Goal: Transaction & Acquisition: Purchase product/service

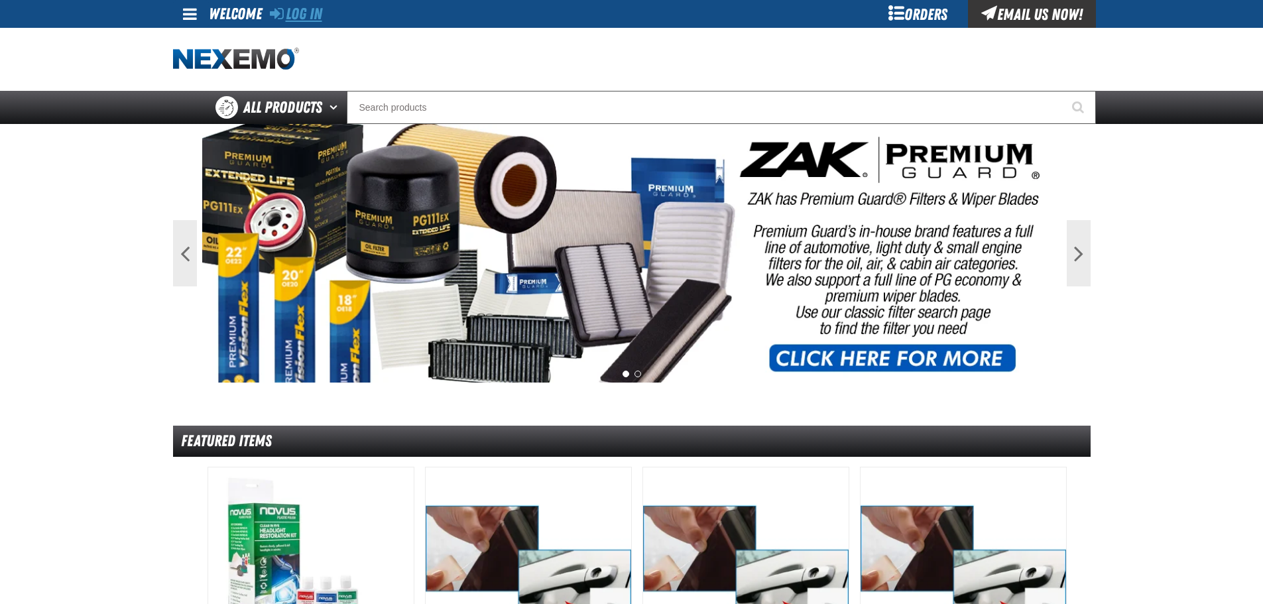
click at [296, 15] on link "Log In" at bounding box center [296, 14] width 52 height 19
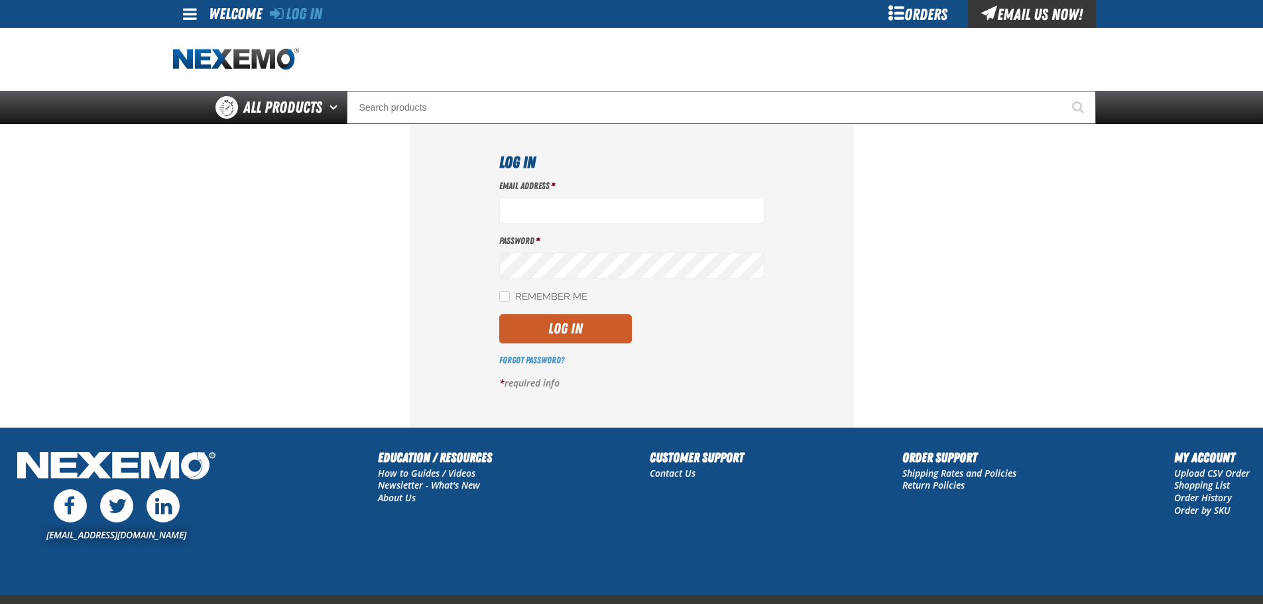
type input "ldarton2@vtaig.com"
click at [300, 344] on section "Log In Email Address * ldarton2@vtaig.com Password * Remember Me Log In Forgot …" at bounding box center [631, 275] width 917 height 302
click at [548, 328] on button "Log In" at bounding box center [565, 328] width 133 height 29
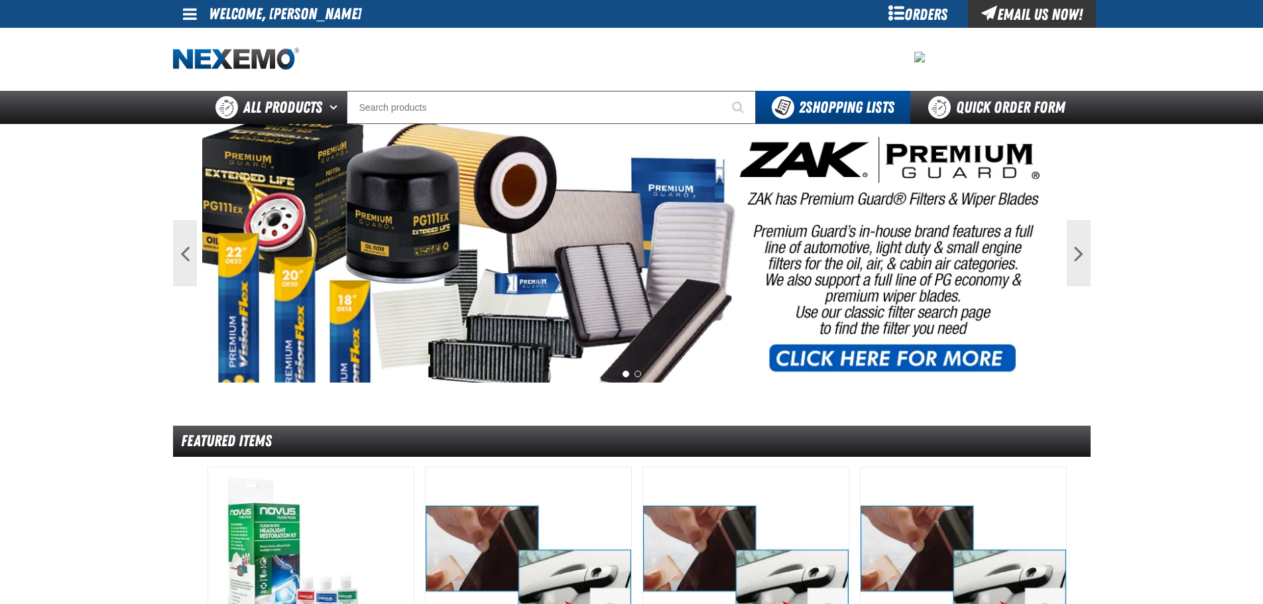
click at [192, 14] on span at bounding box center [190, 14] width 14 height 16
click at [217, 37] on link "My Account My Account" at bounding box center [208, 39] width 59 height 13
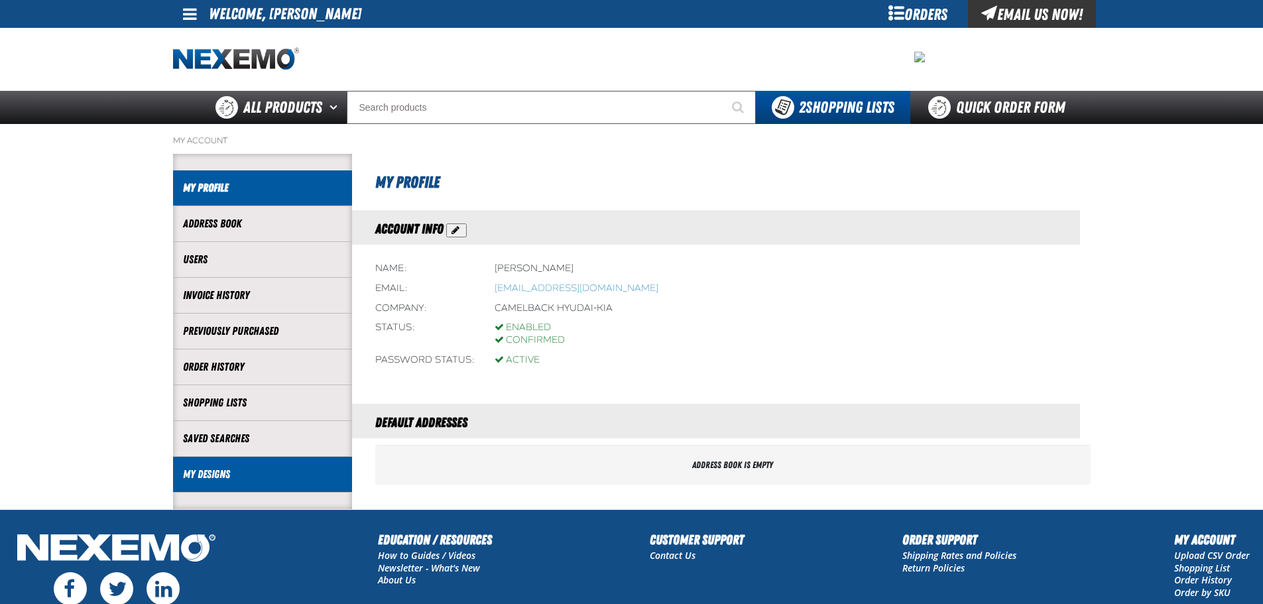
click at [208, 476] on link "My Designs" at bounding box center [262, 474] width 159 height 15
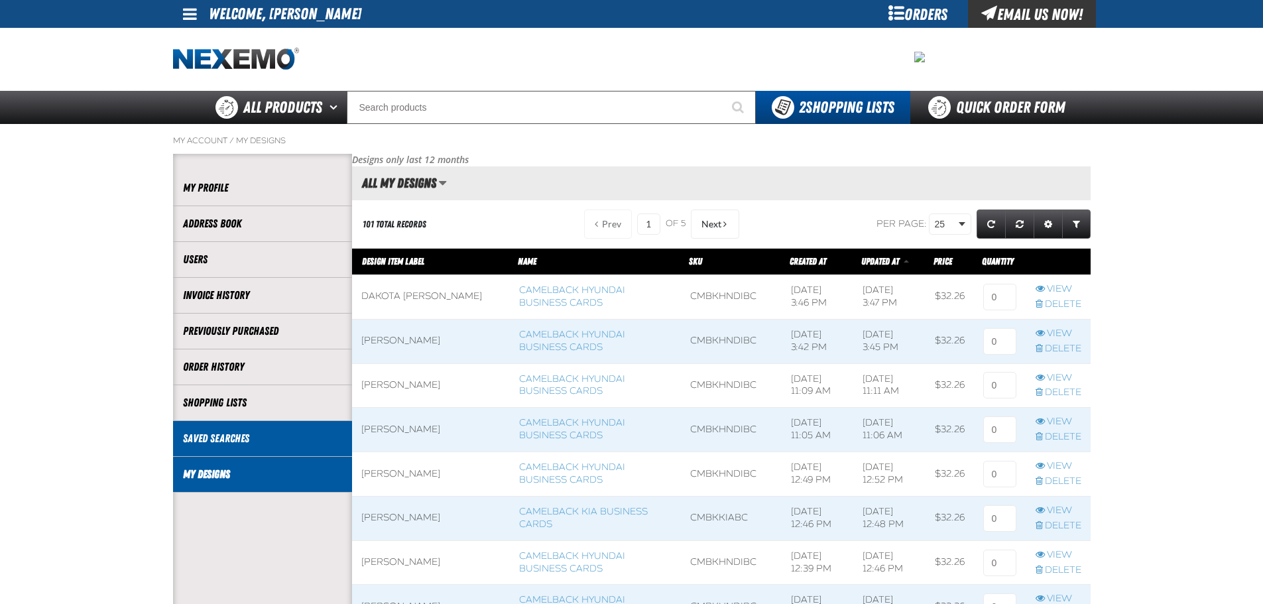
scroll to position [1, 1]
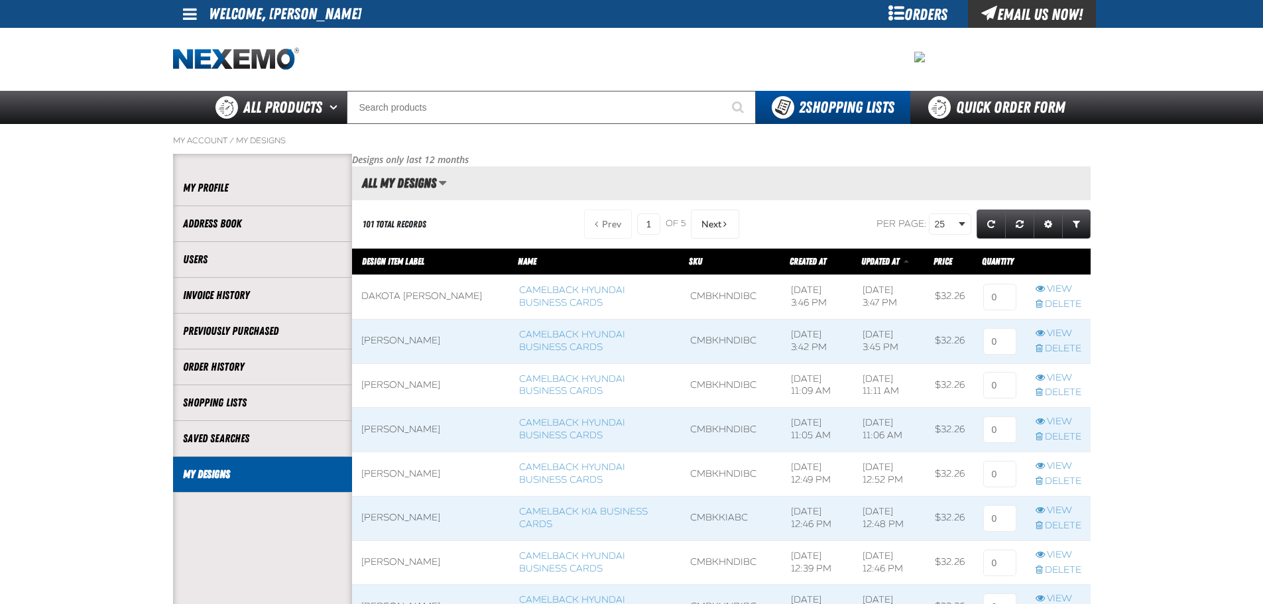
click at [388, 260] on span "Design Item Label" at bounding box center [393, 261] width 62 height 11
click at [378, 258] on span "Design Item Label" at bounding box center [393, 261] width 62 height 11
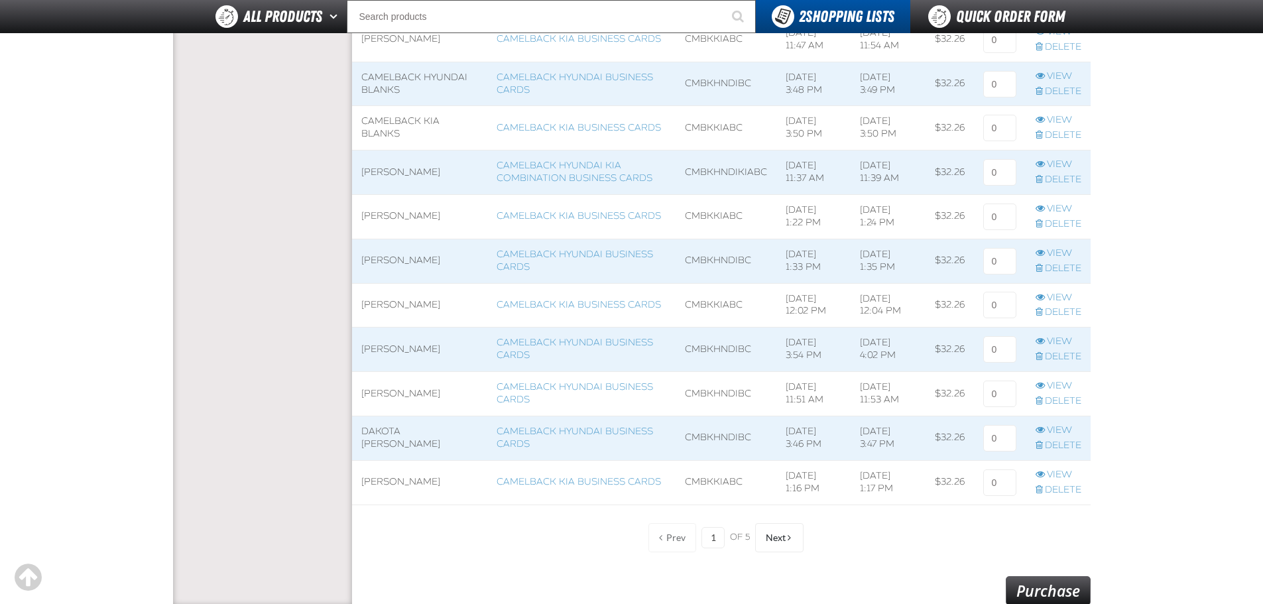
scroll to position [994, 0]
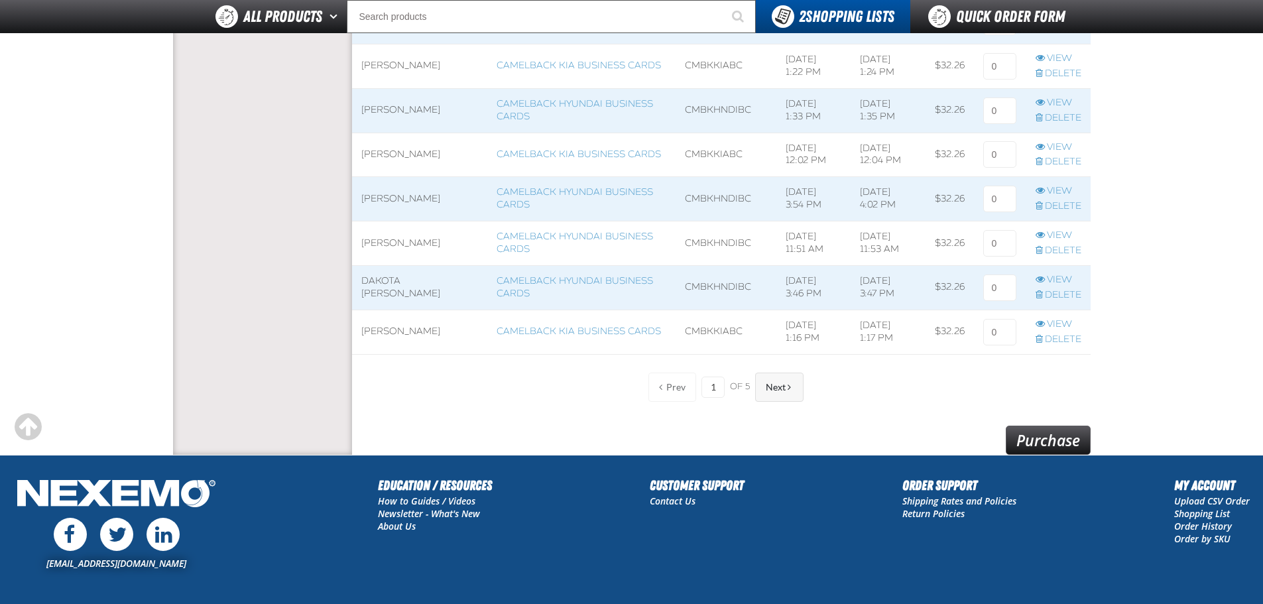
click at [777, 388] on span "Next" at bounding box center [776, 387] width 20 height 11
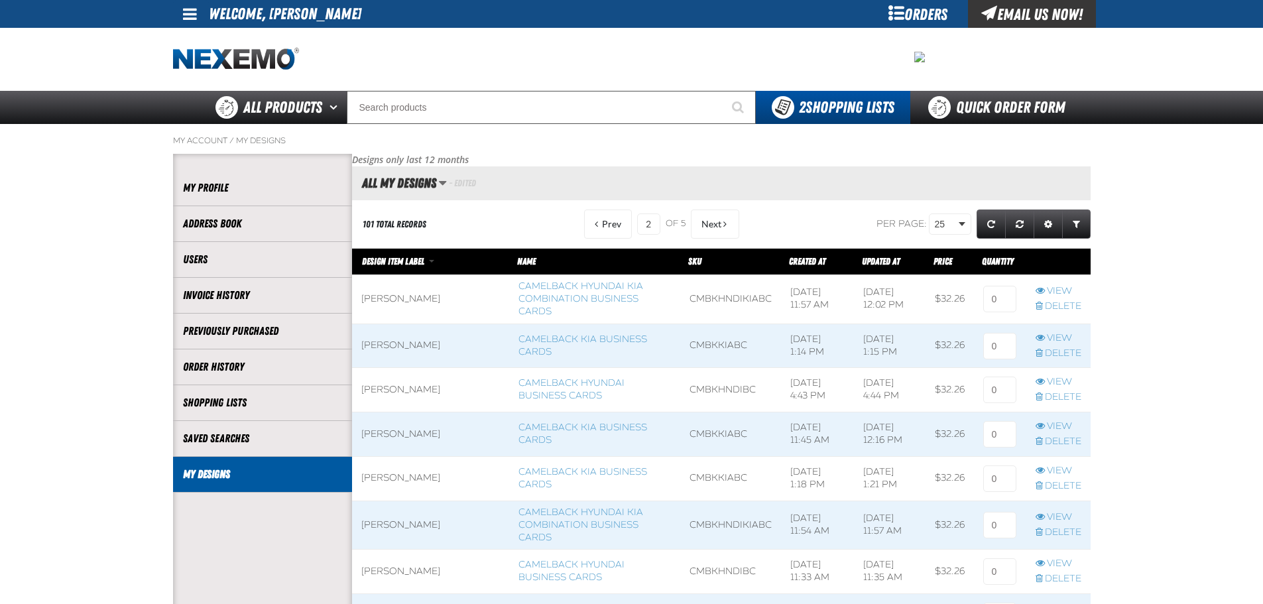
click at [190, 13] on span at bounding box center [190, 14] width 14 height 16
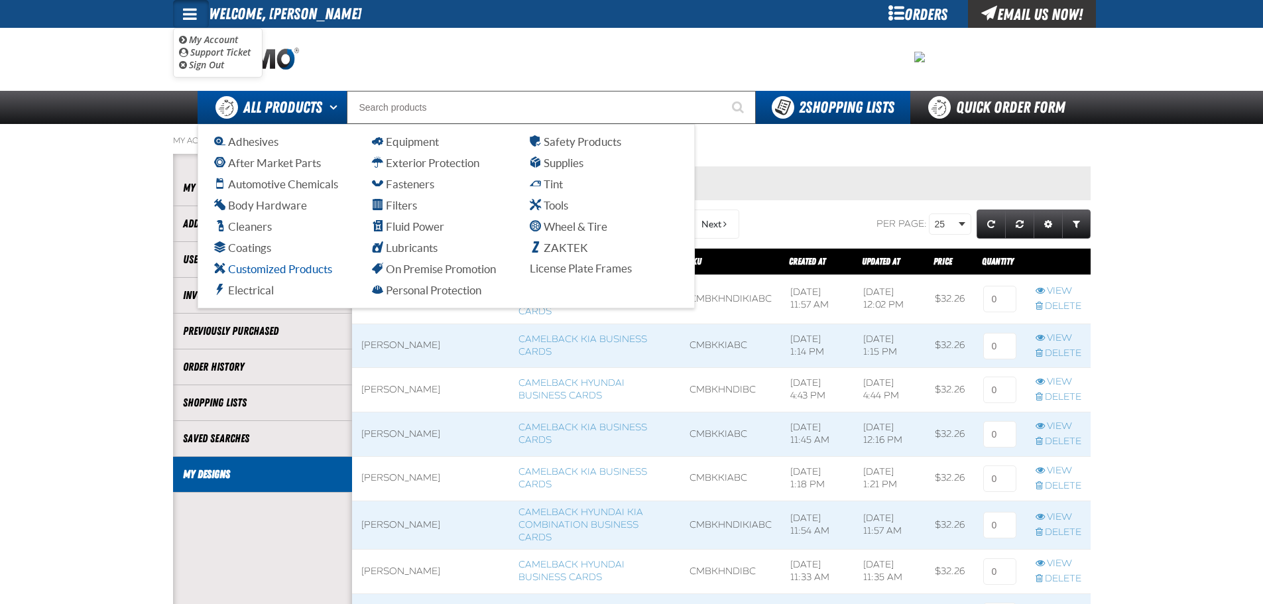
click at [263, 271] on span "Customized Products" at bounding box center [273, 268] width 118 height 13
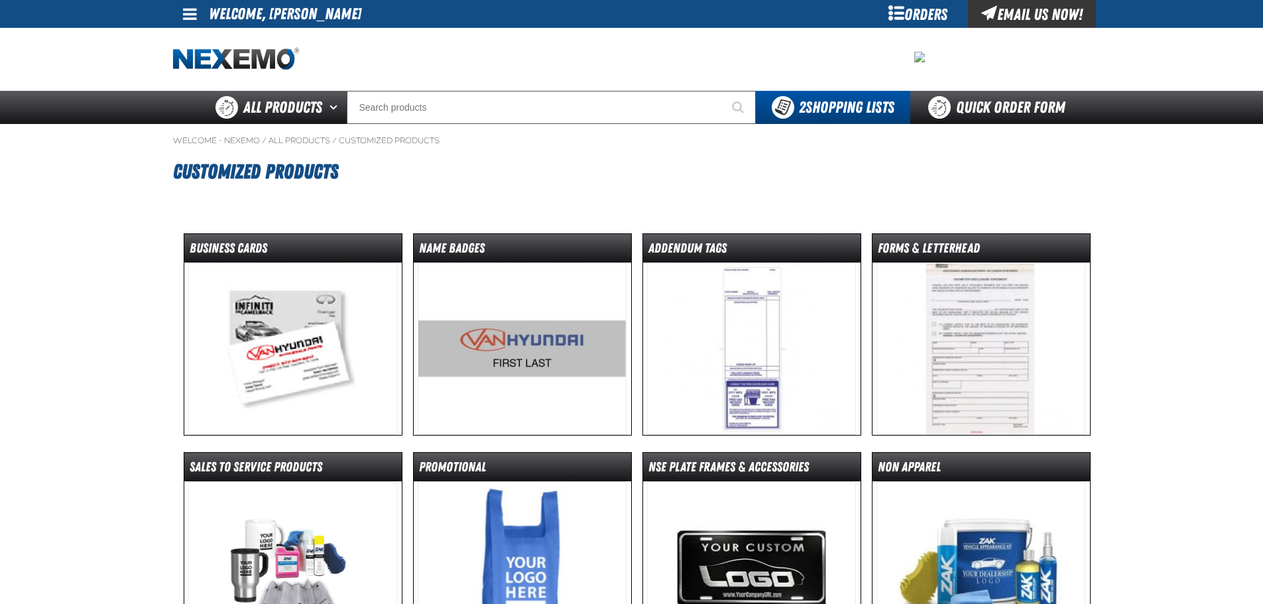
click at [294, 340] on img at bounding box center [292, 348] width 209 height 172
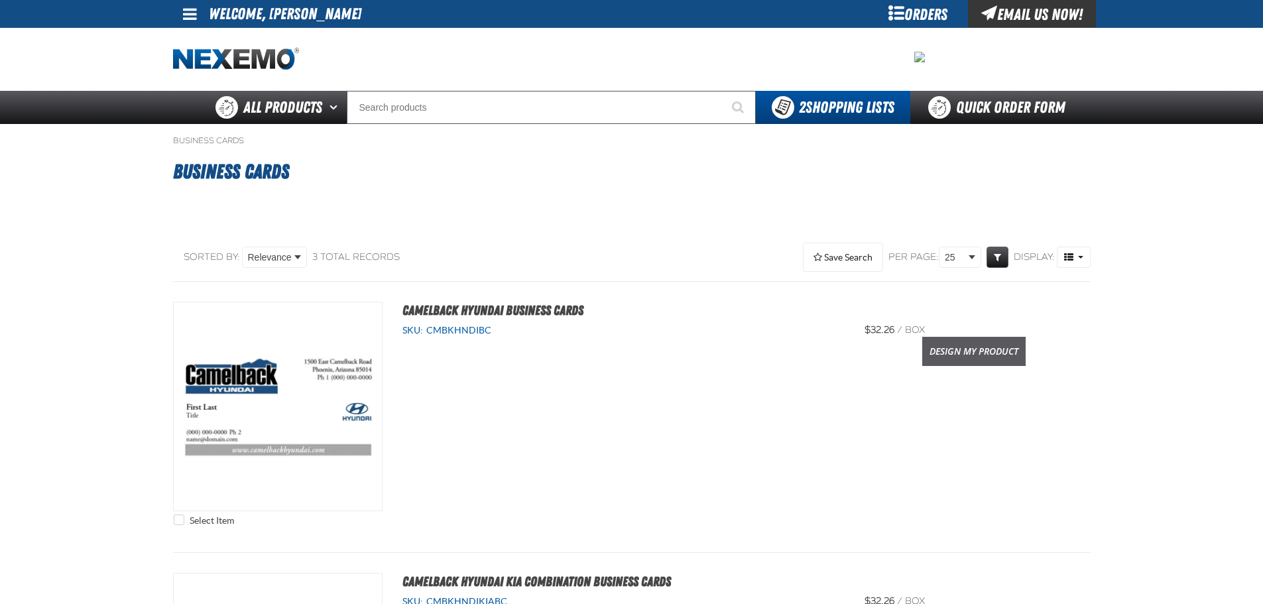
click at [956, 355] on link "Design My Product" at bounding box center [973, 351] width 103 height 29
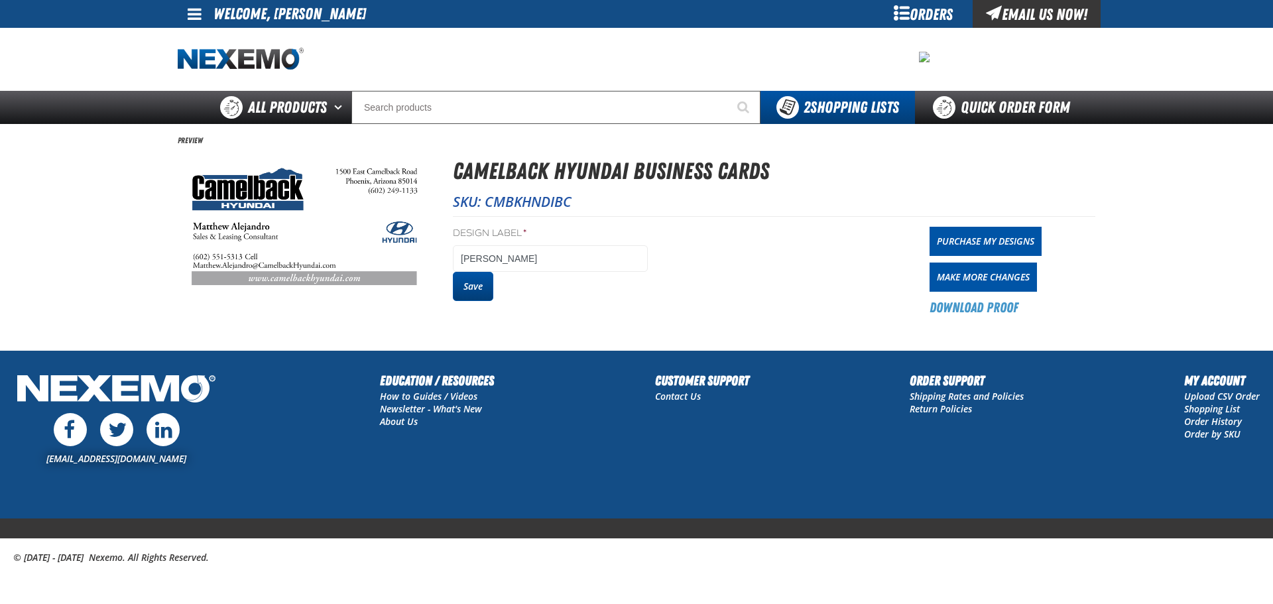
click at [472, 284] on button "Save" at bounding box center [473, 286] width 40 height 29
drag, startPoint x: 0, startPoint y: 0, endPoint x: 968, endPoint y: 306, distance: 1015.6
click at [968, 306] on link "Download Proof" at bounding box center [973, 307] width 89 height 19
click at [479, 289] on button "Save" at bounding box center [473, 286] width 40 height 29
click at [195, 17] on span at bounding box center [195, 14] width 14 height 16
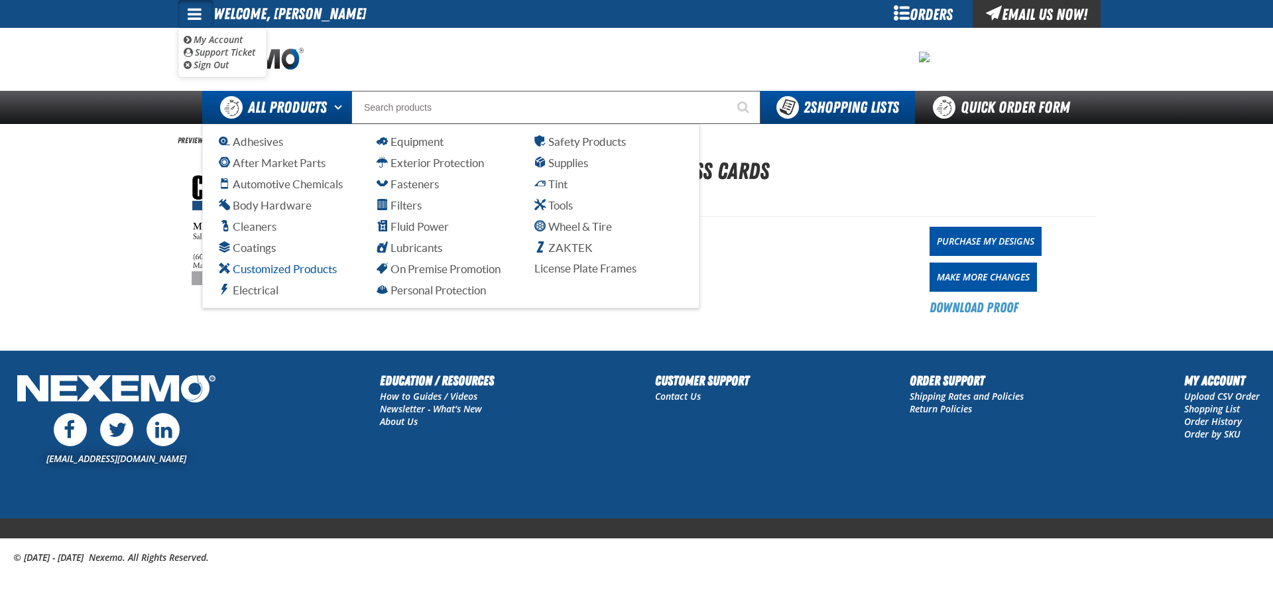
click at [279, 266] on span "Customized Products" at bounding box center [278, 268] width 118 height 13
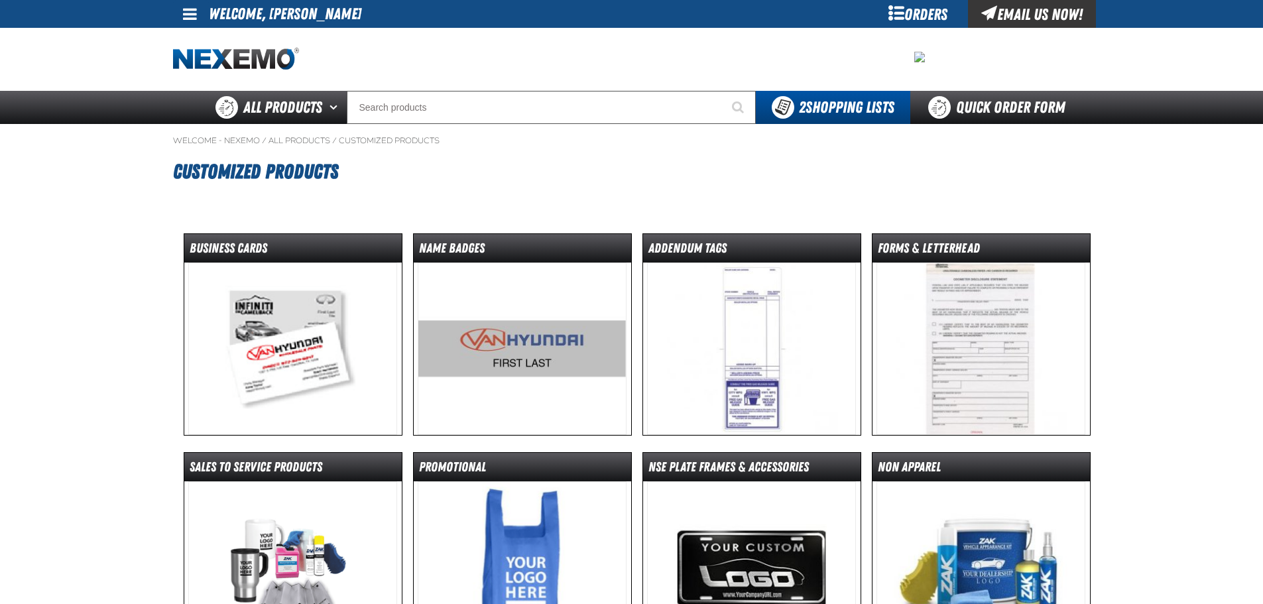
click at [281, 319] on img at bounding box center [292, 348] width 209 height 172
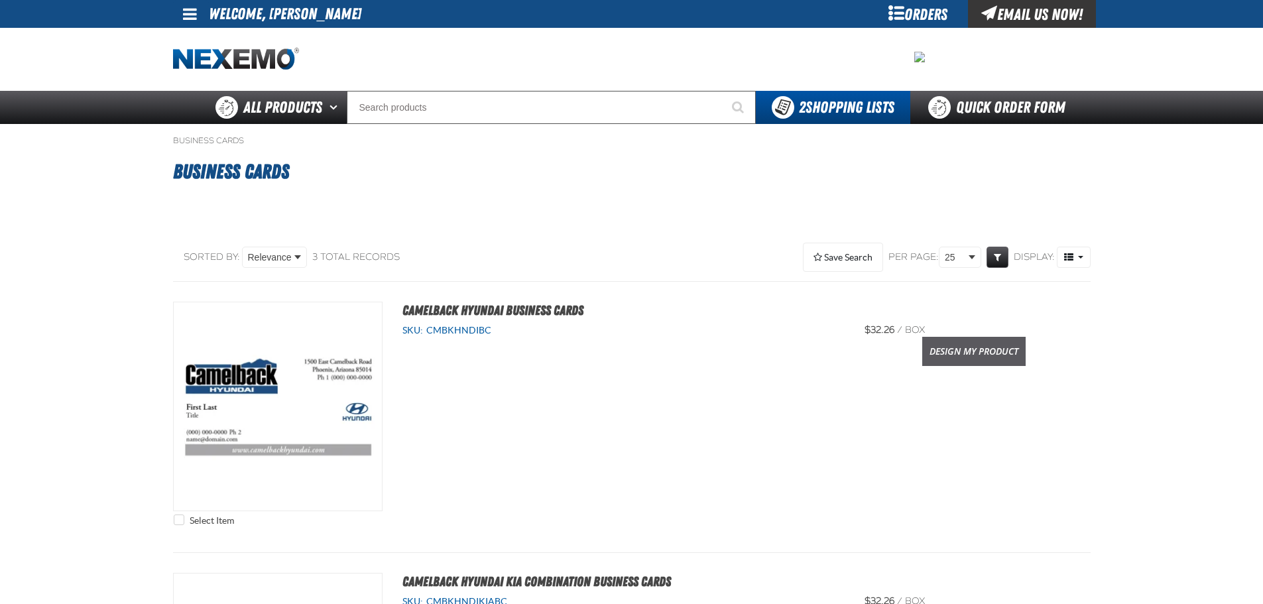
click at [1005, 356] on link "Design My Product" at bounding box center [973, 351] width 103 height 29
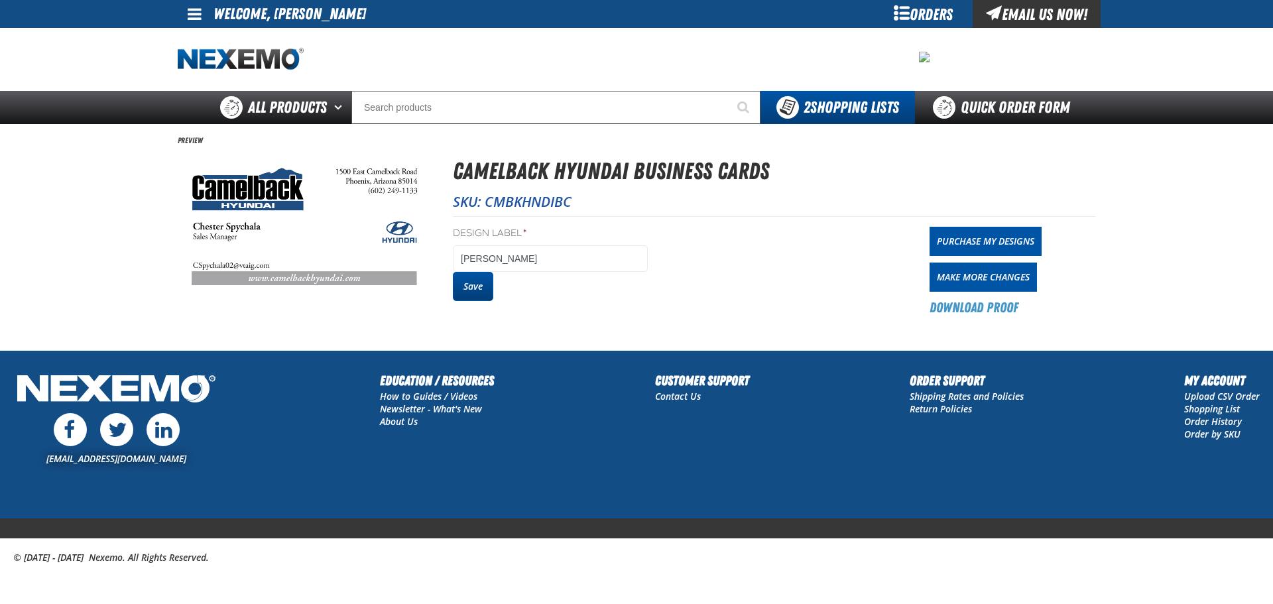
click at [473, 284] on button "Save" at bounding box center [473, 286] width 40 height 29
click at [974, 310] on link "Download Proof" at bounding box center [973, 307] width 89 height 19
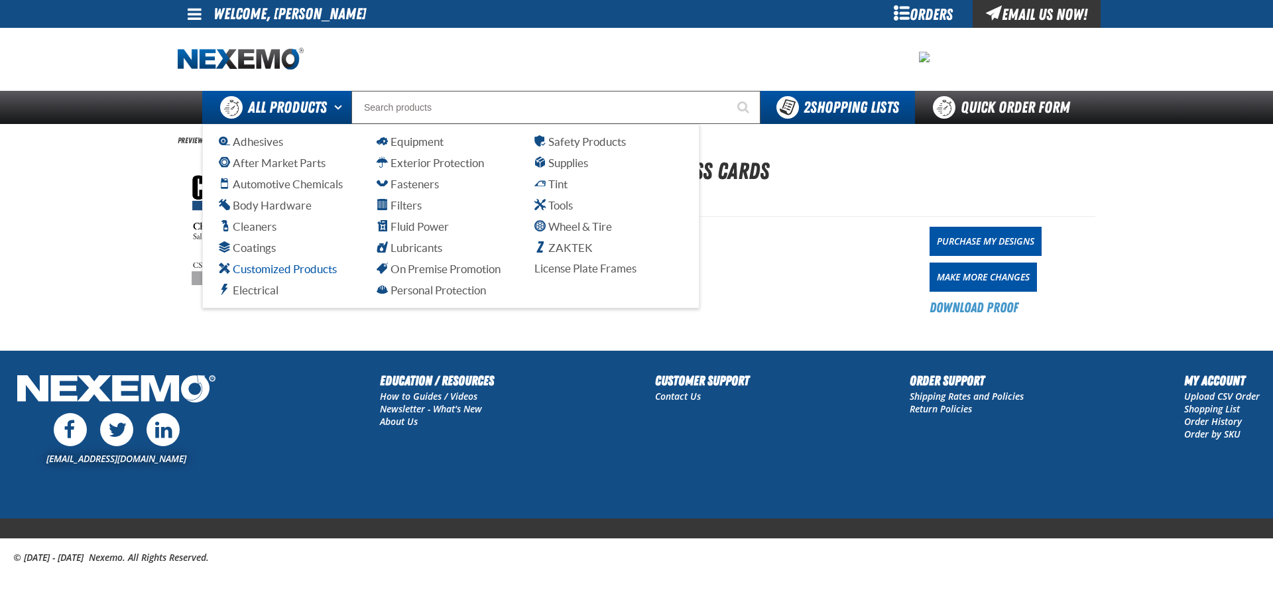
click at [274, 266] on span "Customized Products" at bounding box center [278, 268] width 118 height 13
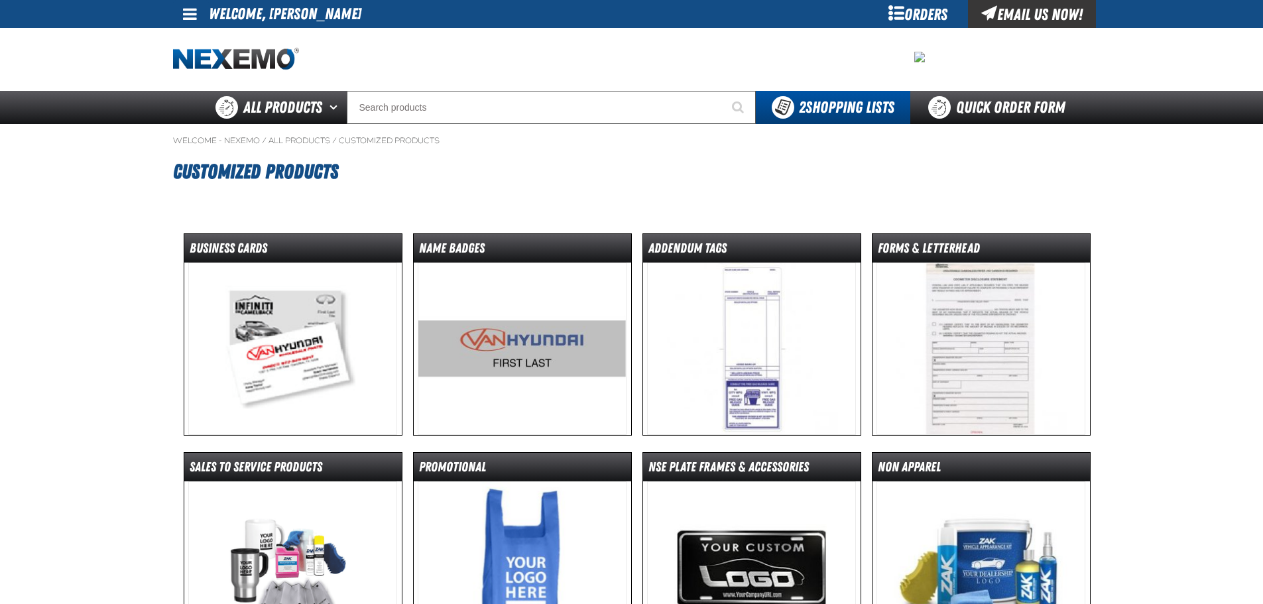
click at [312, 334] on img at bounding box center [292, 348] width 209 height 172
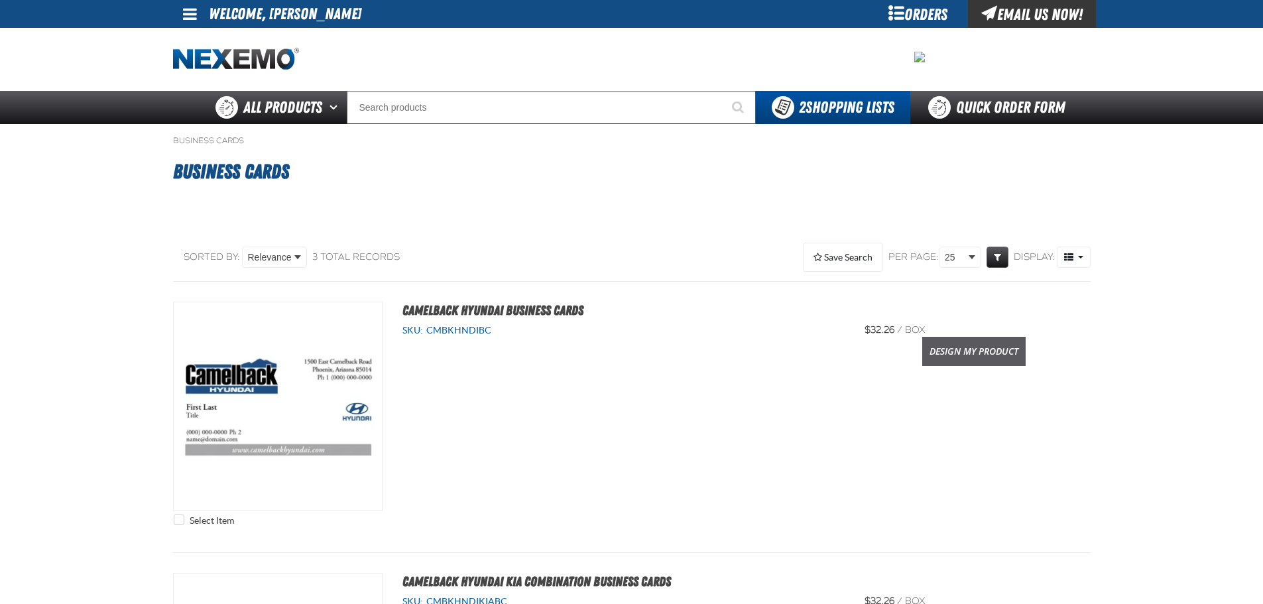
click at [966, 350] on link "Design My Product" at bounding box center [973, 351] width 103 height 29
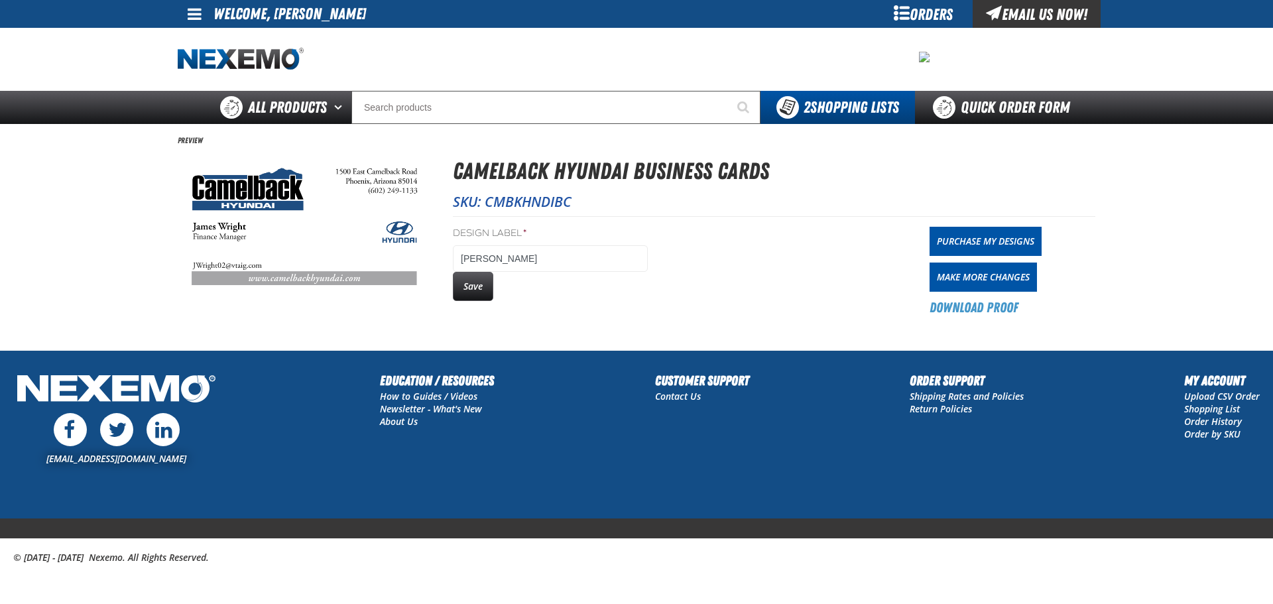
drag, startPoint x: 471, startPoint y: 292, endPoint x: 683, endPoint y: 284, distance: 212.2
click at [471, 291] on button "Save" at bounding box center [473, 286] width 40 height 29
click at [978, 308] on link "Download Proof" at bounding box center [973, 307] width 89 height 19
click at [982, 242] on link "Purchase My Designs" at bounding box center [985, 241] width 112 height 29
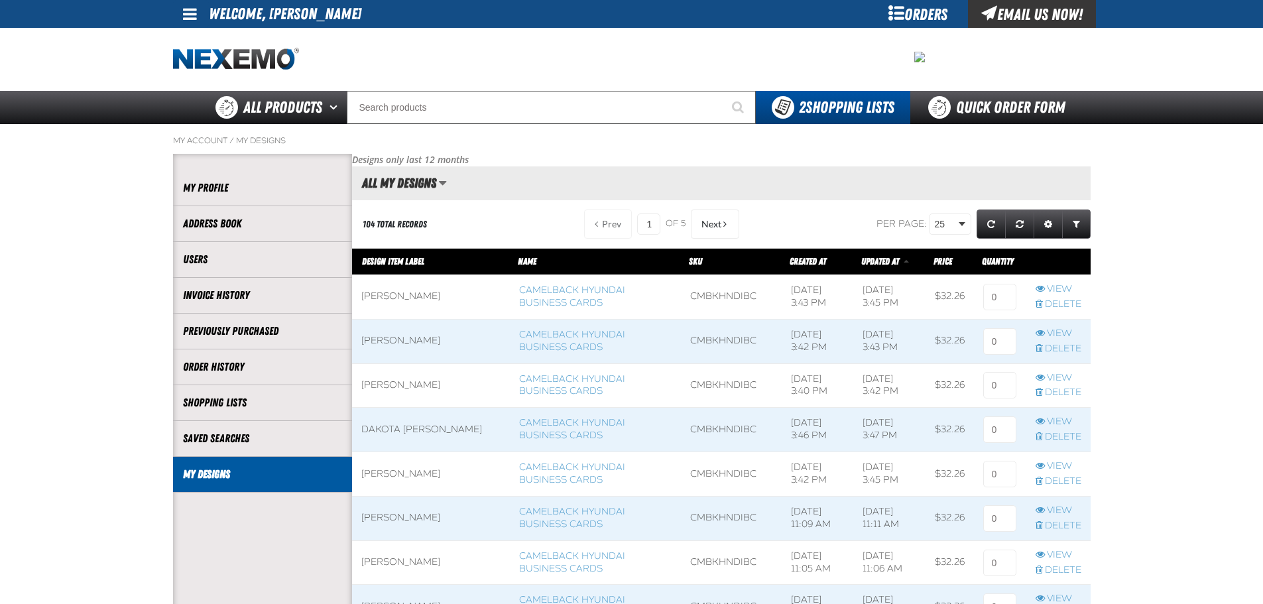
scroll to position [1, 1]
click at [964, 297] on tr "James Wright Camelback Hyundai Business Cards CMBKHNDIBC 8/28/2025, 3:43 PM 8/2…" at bounding box center [721, 296] width 738 height 44
click at [1001, 296] on input at bounding box center [999, 297] width 33 height 27
type input "1"
click at [1002, 336] on input at bounding box center [999, 341] width 33 height 27
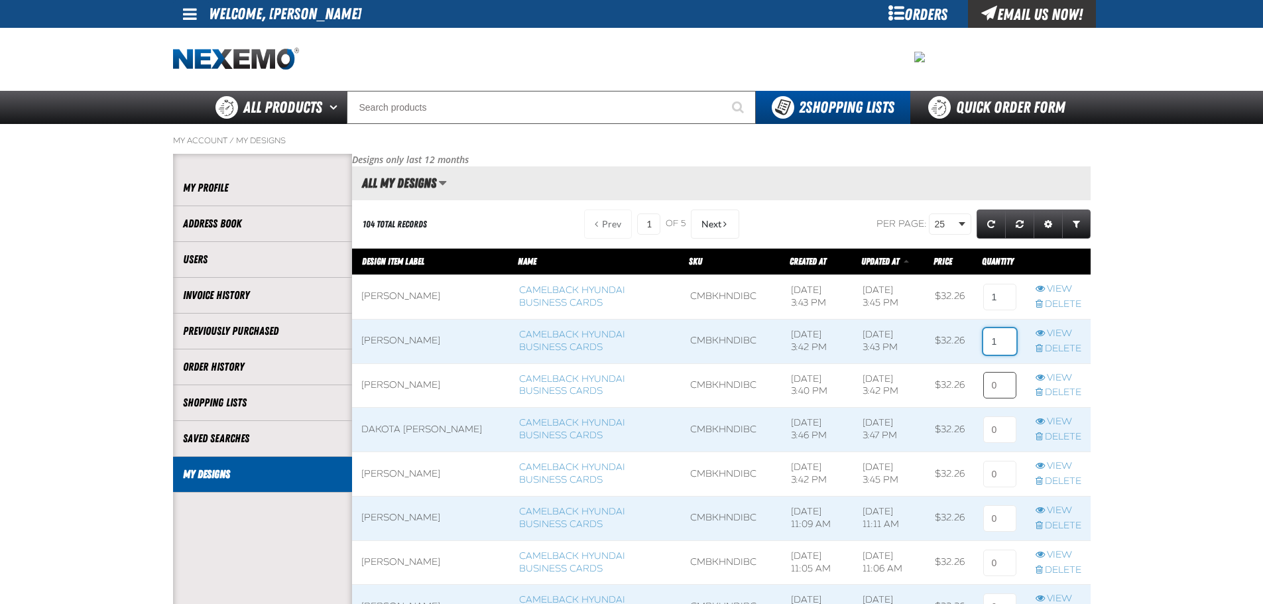
type input "1"
click at [996, 386] on input at bounding box center [999, 385] width 33 height 27
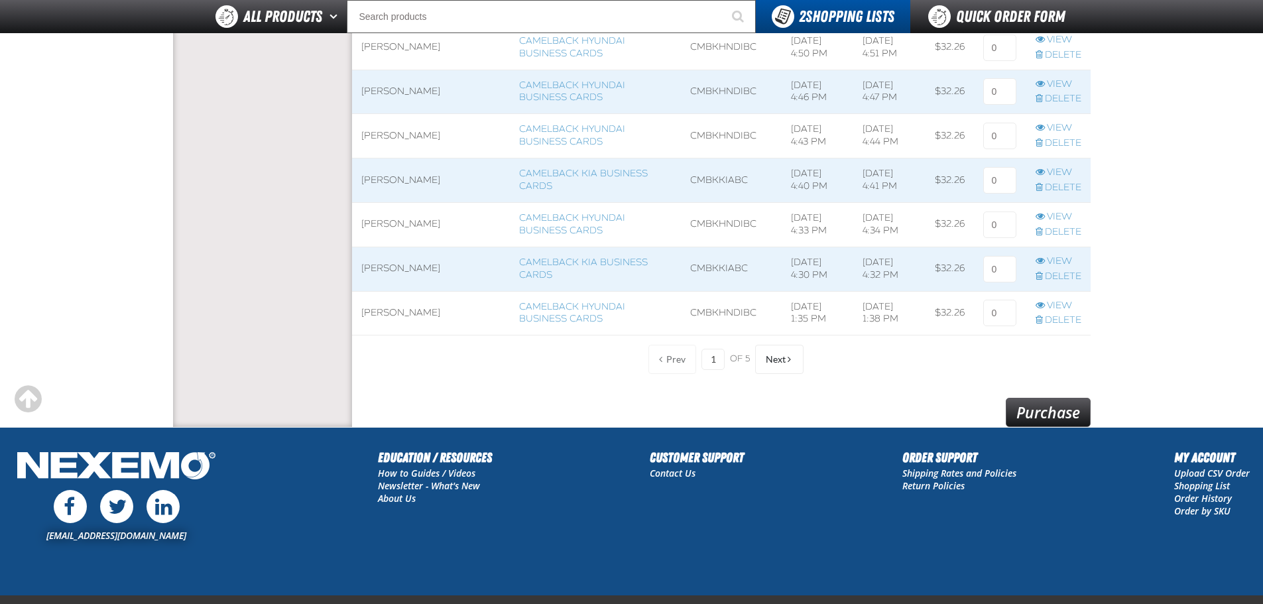
scroll to position [1099, 0]
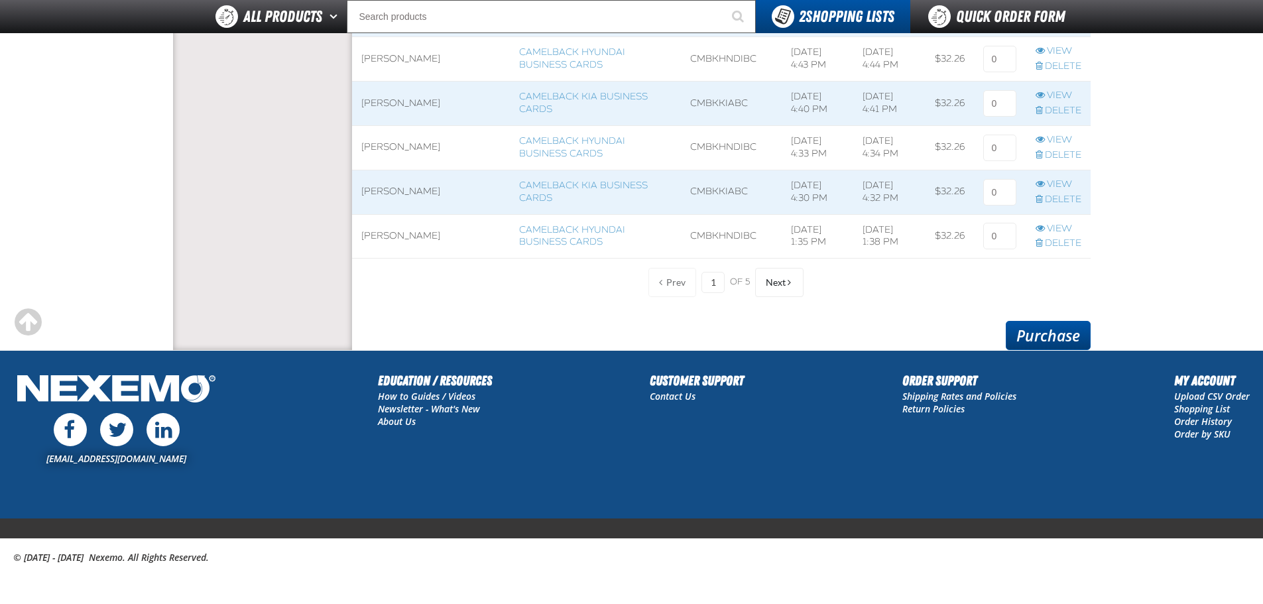
type input "1"
click at [1056, 339] on link "Purchase" at bounding box center [1047, 335] width 85 height 29
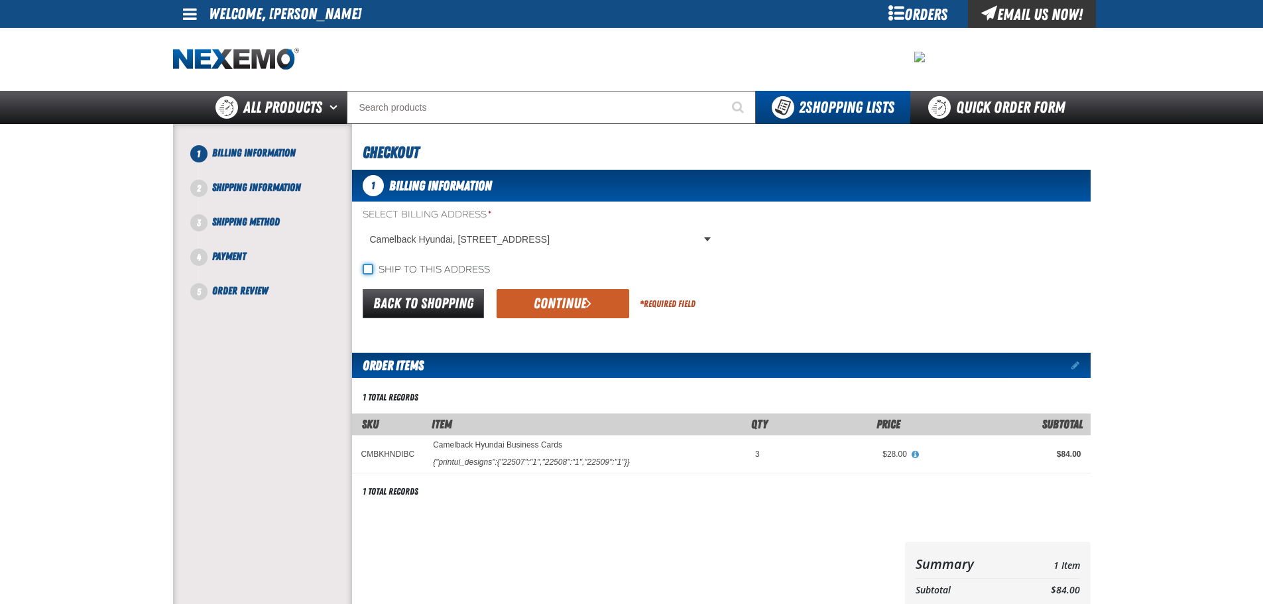
click at [365, 271] on input "Ship to this address" at bounding box center [368, 269] width 11 height 11
checkbox input "true"
click at [561, 310] on button "Continue" at bounding box center [562, 303] width 133 height 29
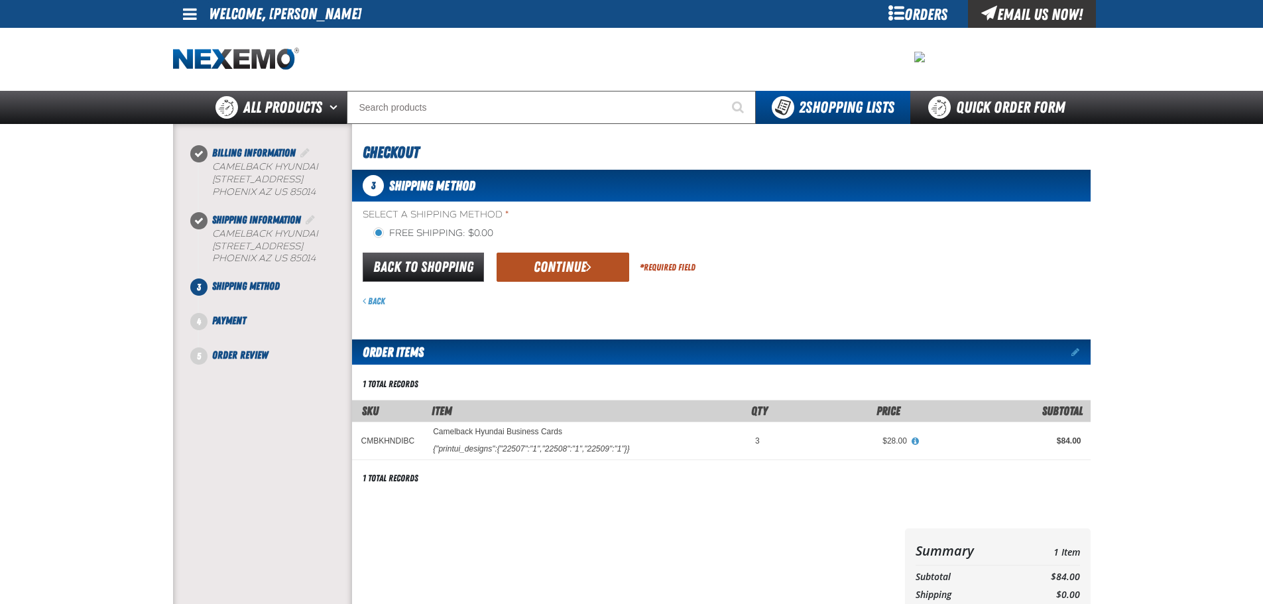
click at [571, 269] on button "Continue" at bounding box center [562, 267] width 133 height 29
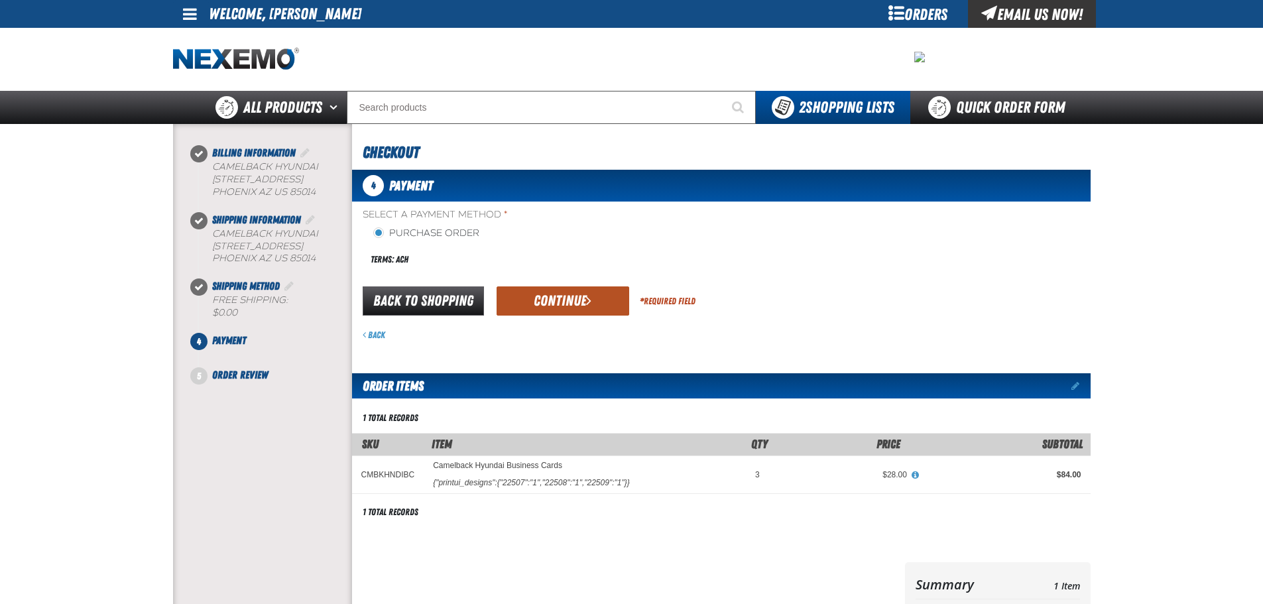
click at [582, 296] on button "Continue" at bounding box center [562, 300] width 133 height 29
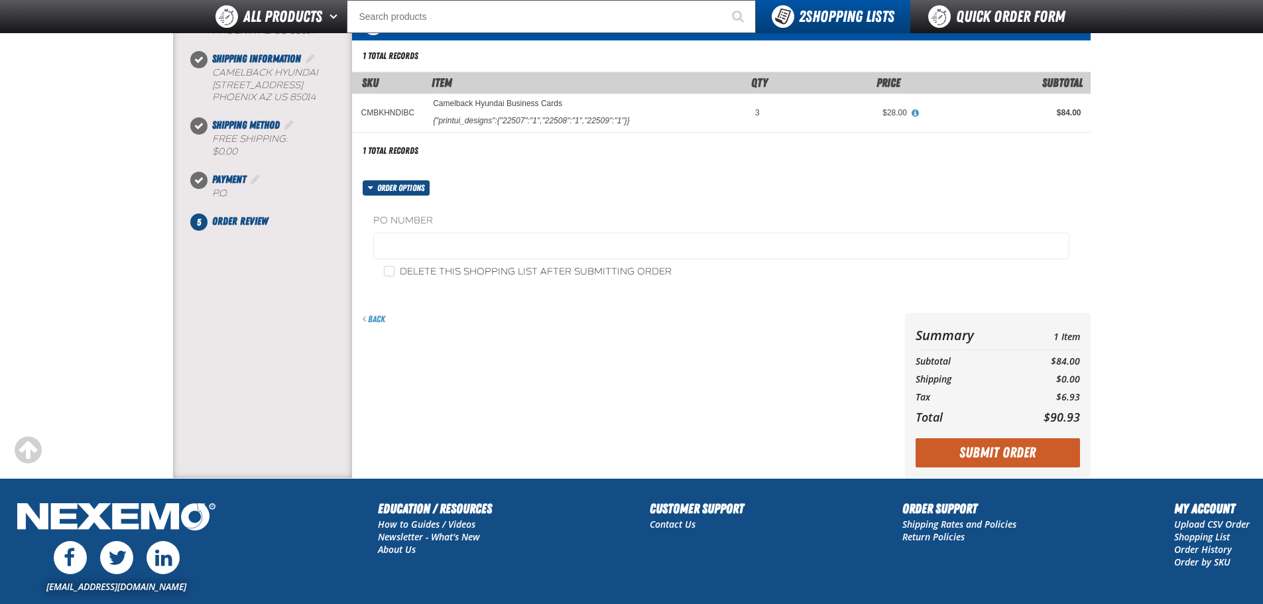
scroll to position [256, 0]
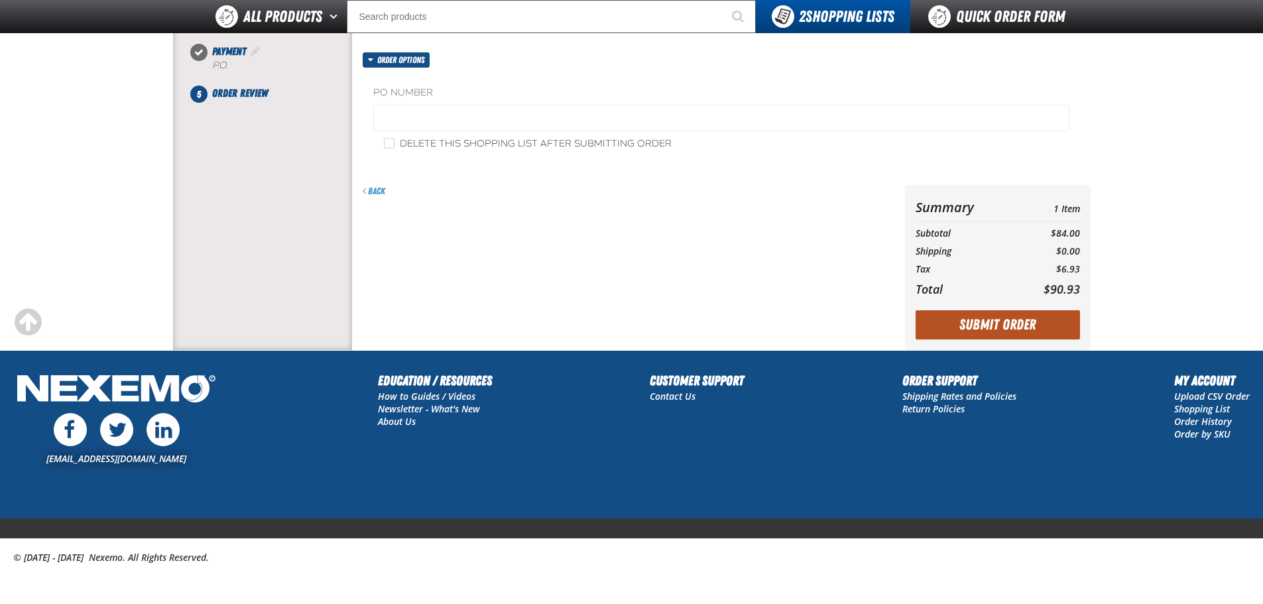
click at [988, 329] on button "Submit Order" at bounding box center [997, 324] width 164 height 29
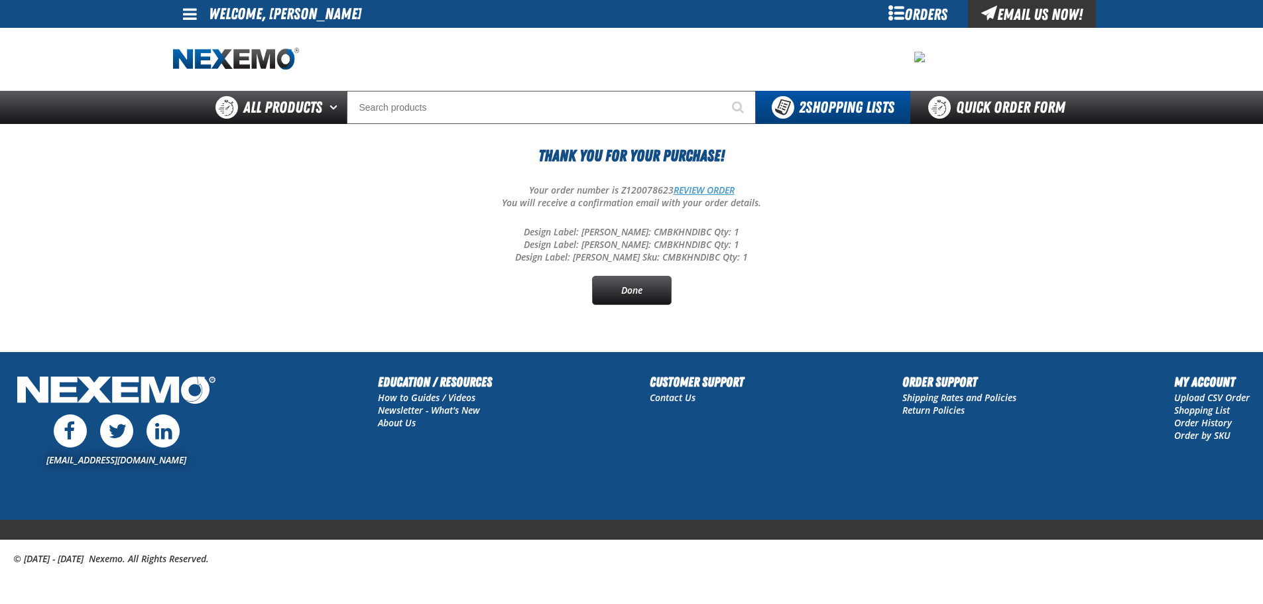
click at [710, 192] on link "REVIEW ORDER" at bounding box center [703, 190] width 61 height 13
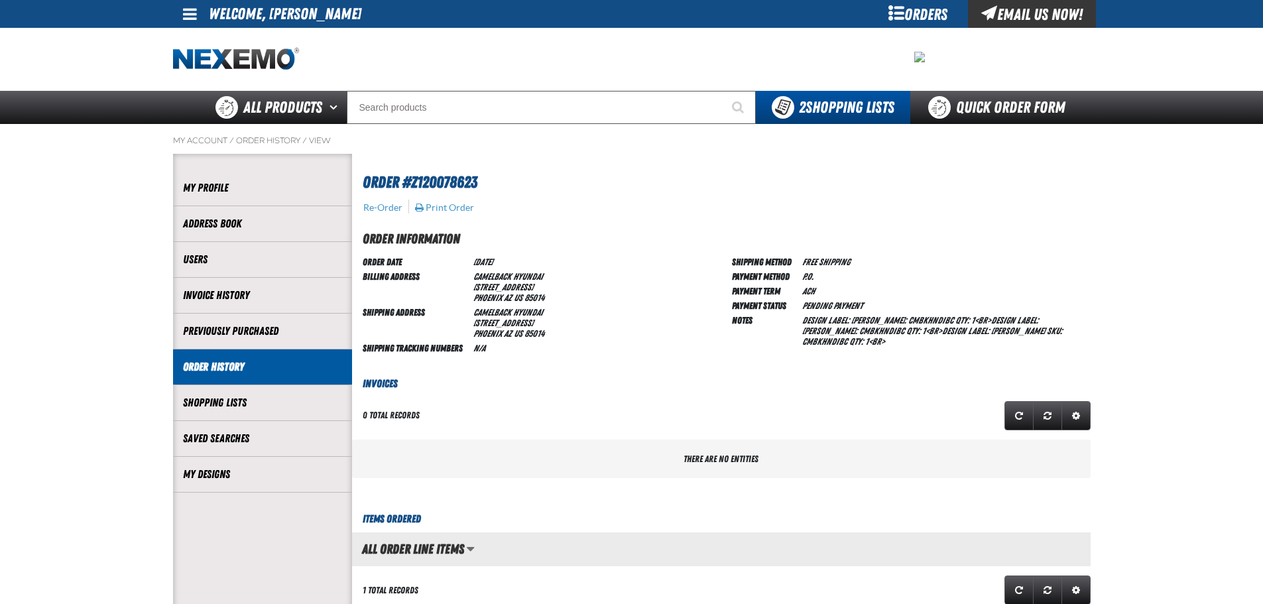
click at [188, 11] on span at bounding box center [190, 14] width 14 height 16
click at [196, 68] on link "Sign Out Sign Out" at bounding box center [201, 64] width 45 height 13
